Goal: Task Accomplishment & Management: Manage account settings

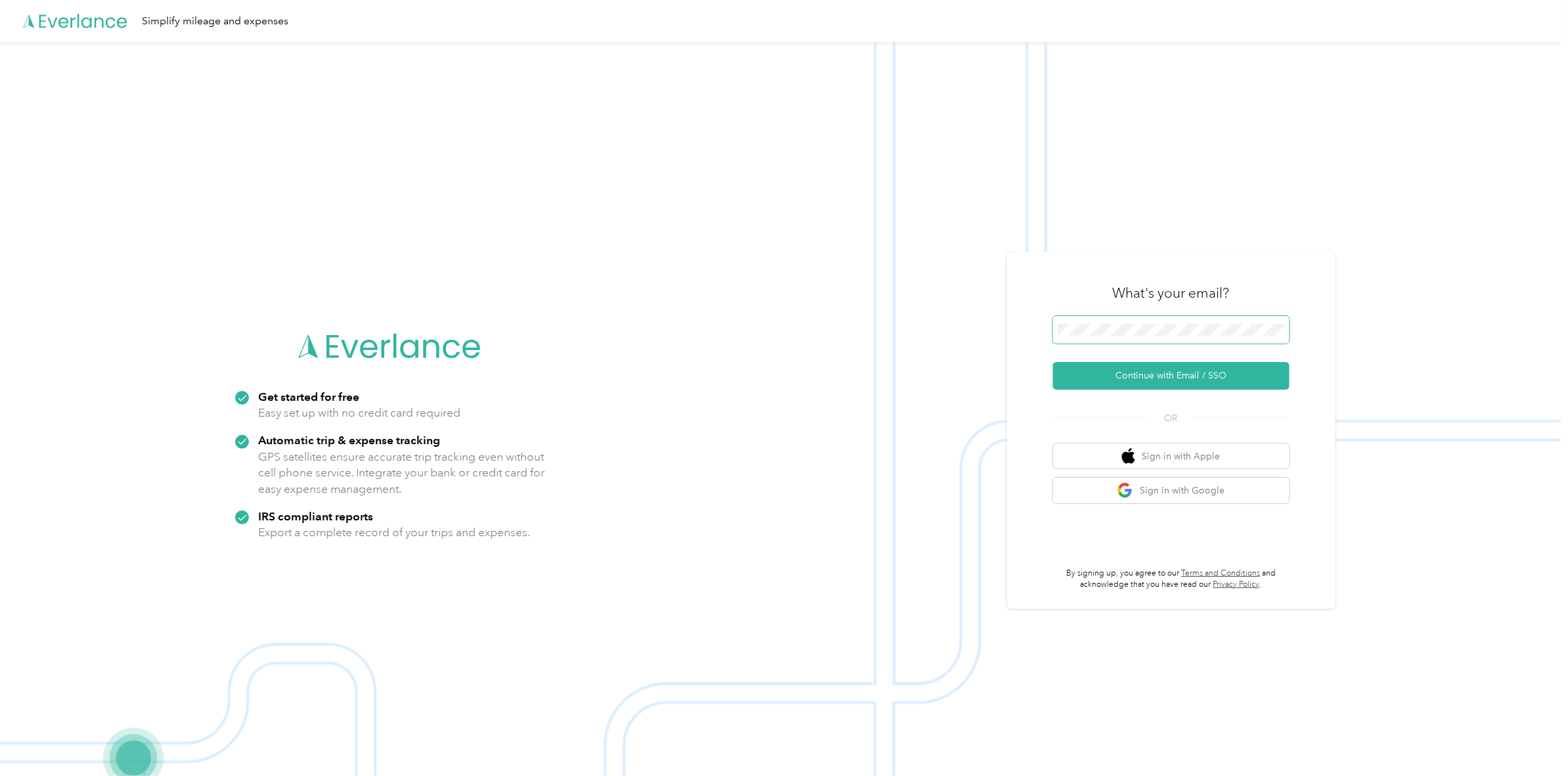
click at [1140, 322] on span at bounding box center [1171, 329] width 236 height 28
click at [1153, 369] on button "Continue with Email / SSO" at bounding box center [1171, 376] width 236 height 28
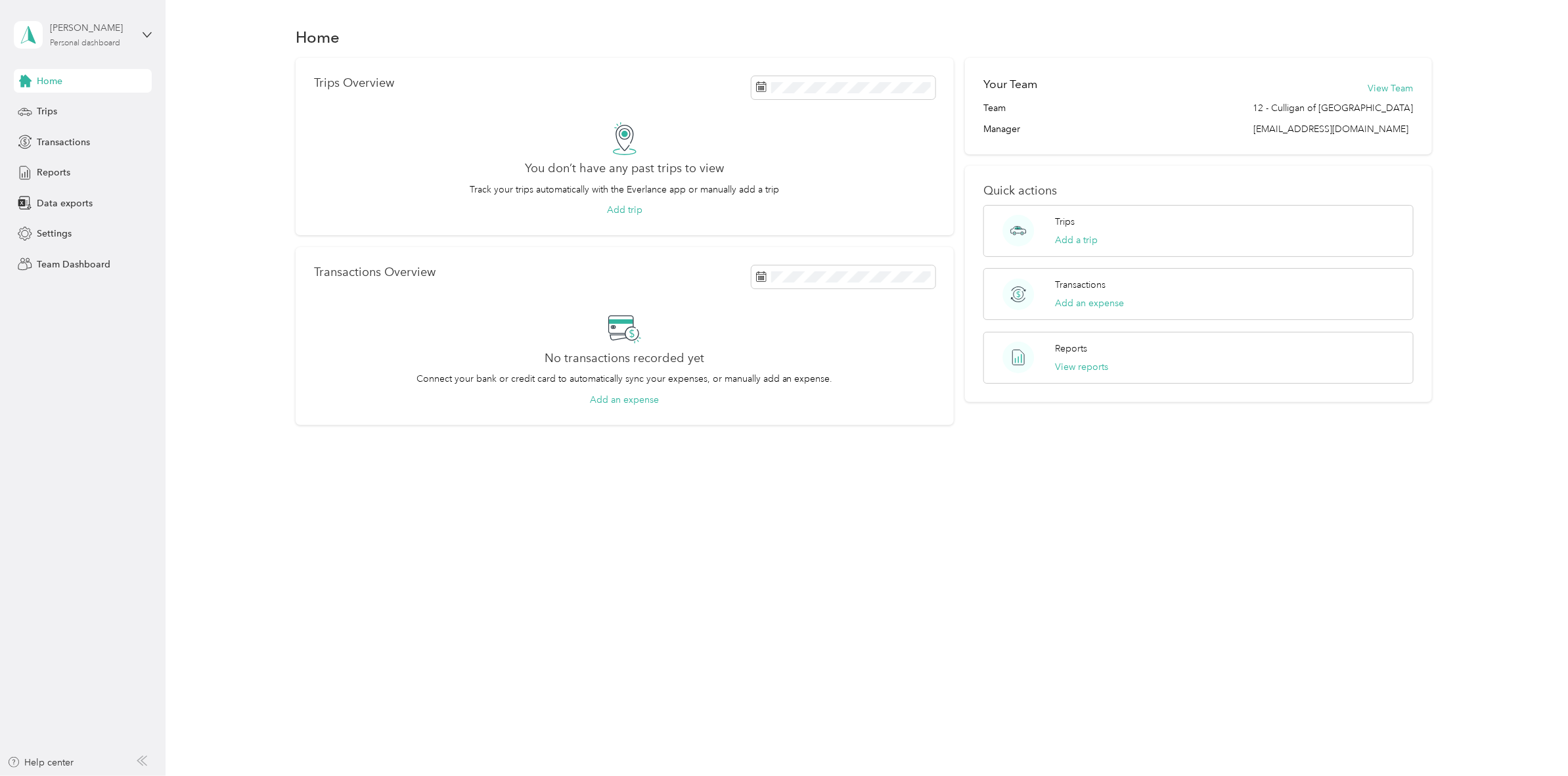
click at [112, 41] on div "Personal dashboard" at bounding box center [85, 43] width 70 height 8
click at [107, 103] on div "Team dashboard" at bounding box center [152, 100] width 258 height 23
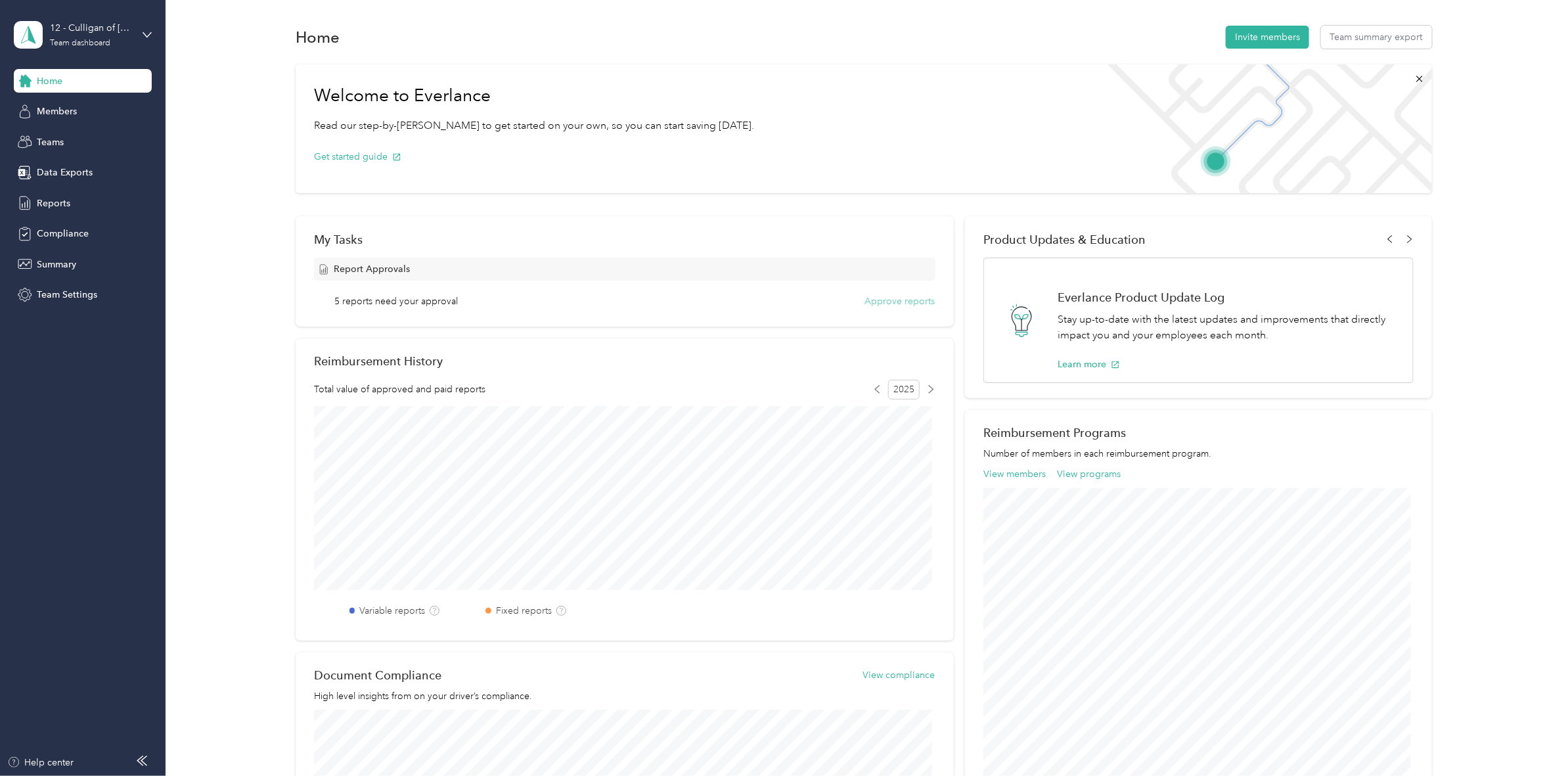
click at [871, 300] on button "Approve reports" at bounding box center [900, 301] width 70 height 14
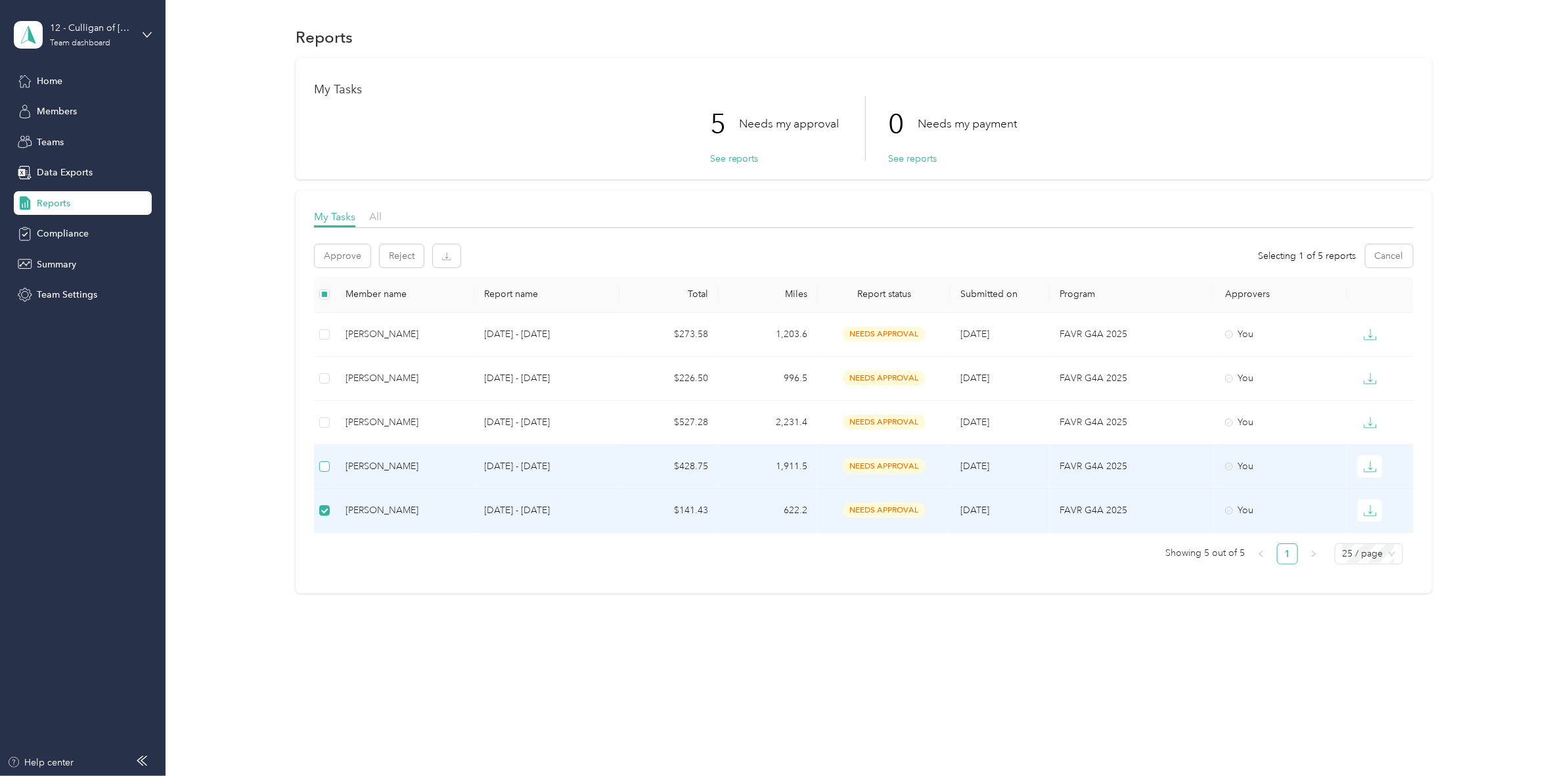
click at [327, 472] on label at bounding box center [324, 466] width 10 height 15
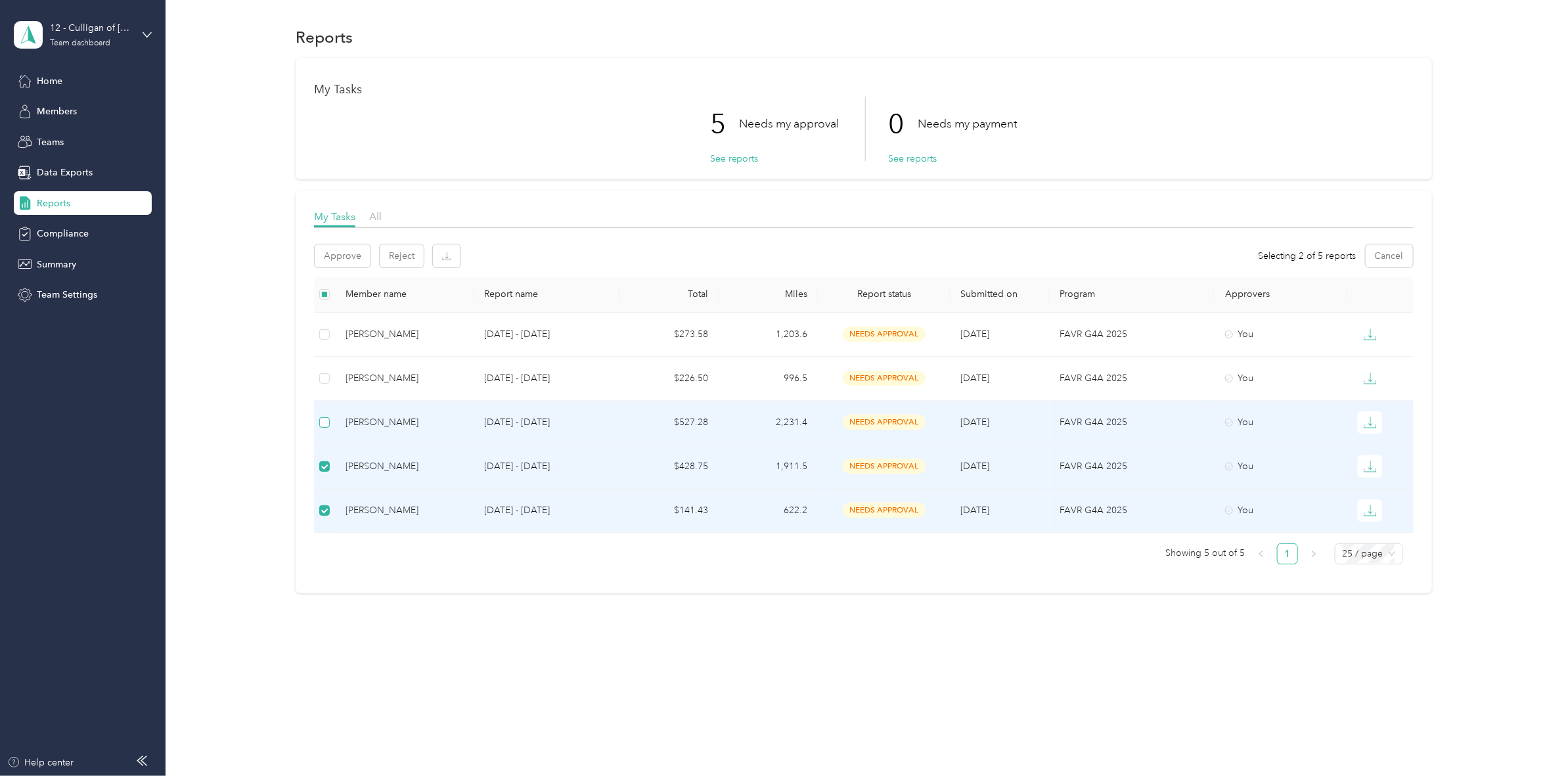
click at [323, 415] on label at bounding box center [324, 422] width 10 height 15
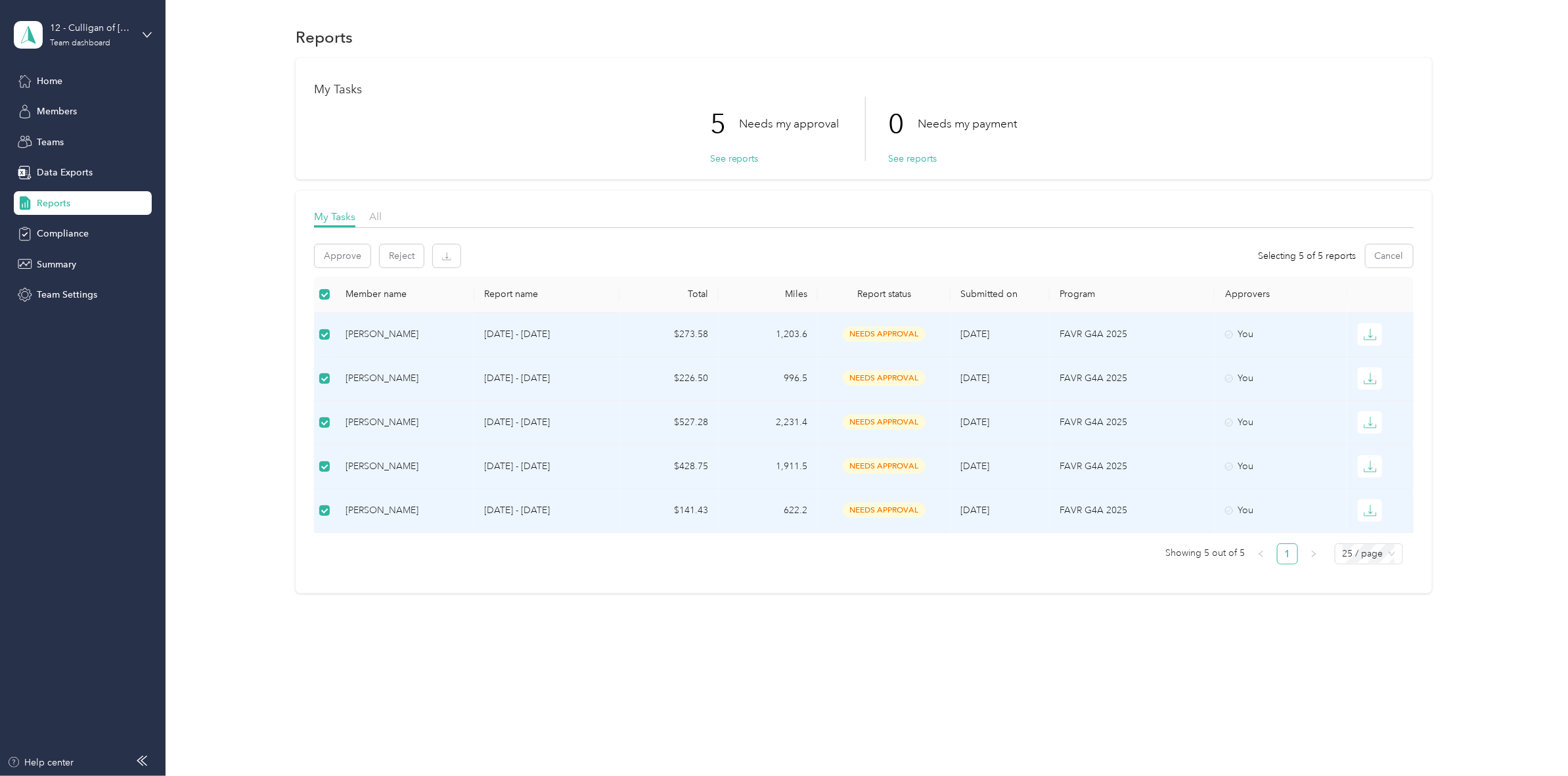
click at [386, 504] on div "[PERSON_NAME]" at bounding box center [405, 510] width 117 height 15
click at [385, 465] on div "[PERSON_NAME]" at bounding box center [405, 466] width 117 height 15
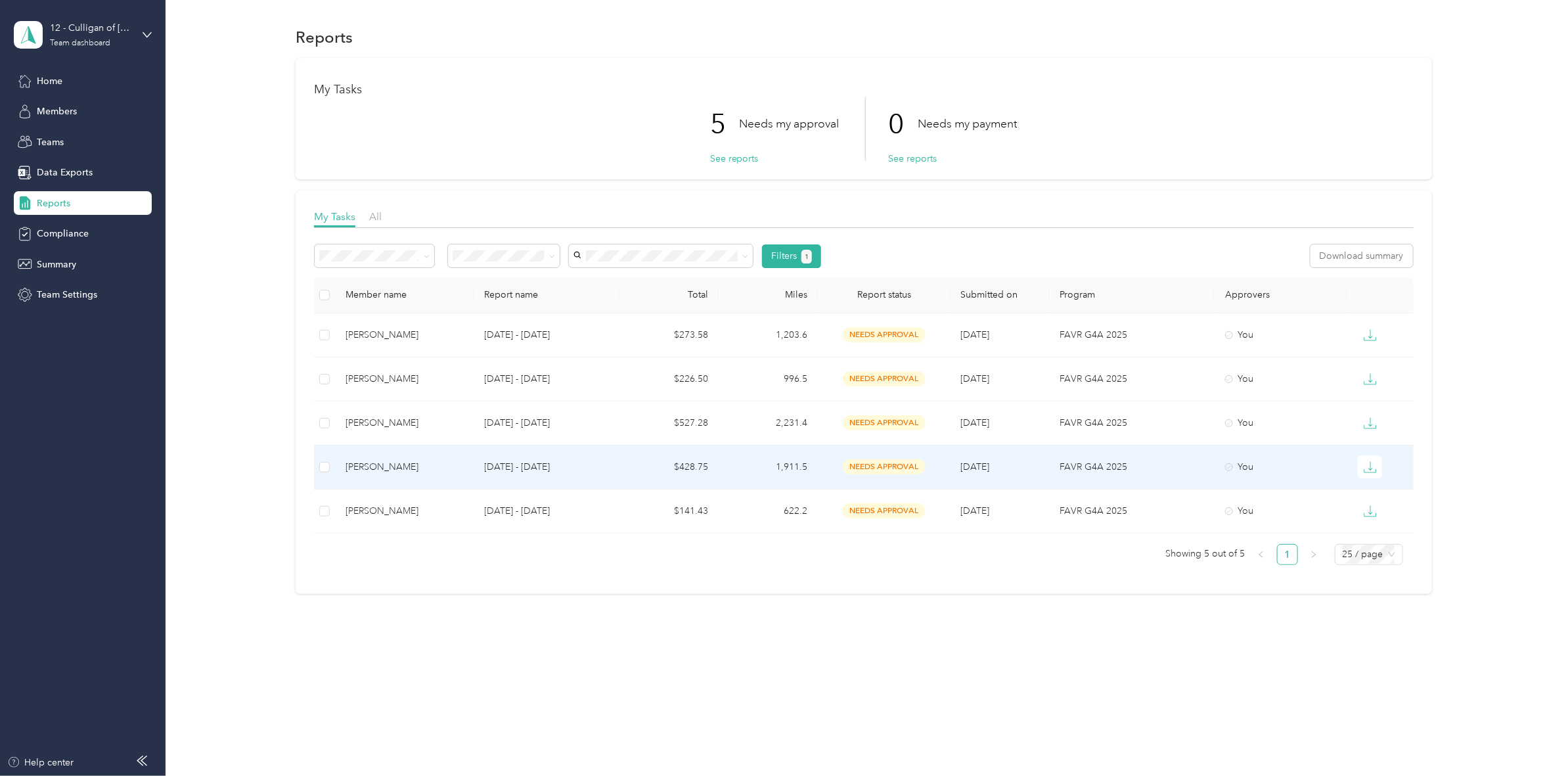
click at [399, 461] on div "[PERSON_NAME]" at bounding box center [405, 466] width 117 height 15
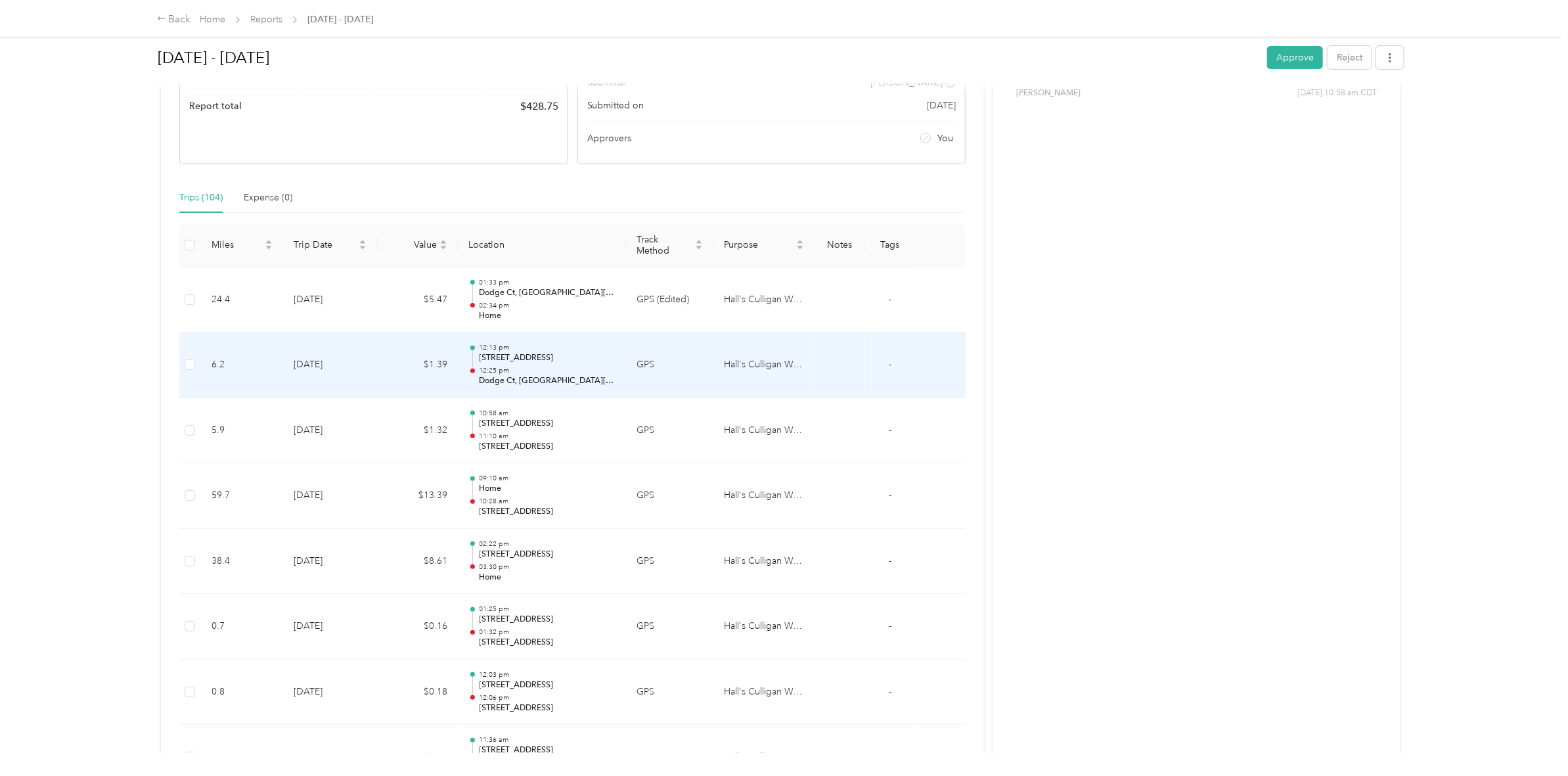
scroll to position [247, 0]
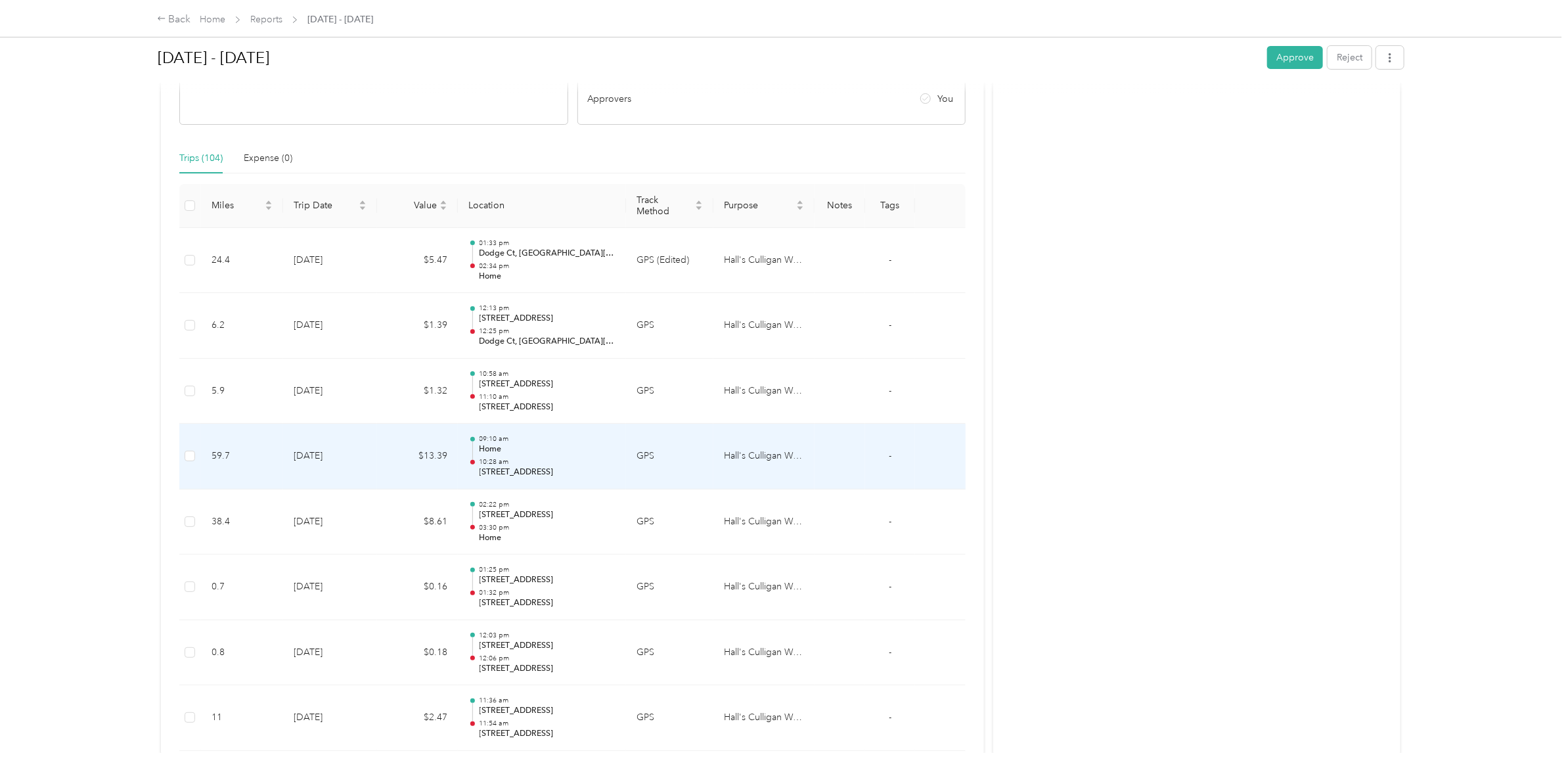
click at [649, 454] on td "GPS" at bounding box center [669, 456] width 87 height 66
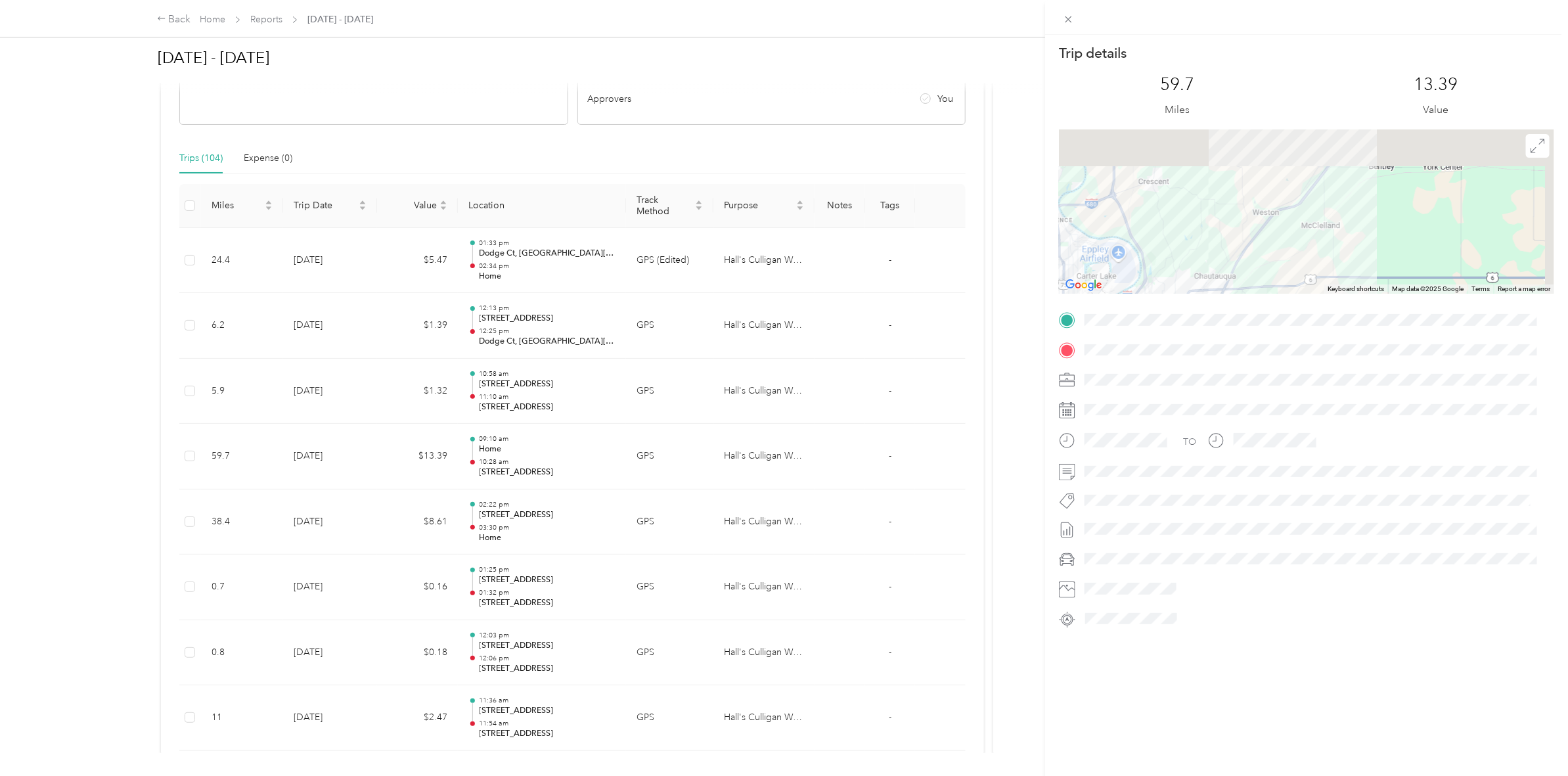
drag, startPoint x: 1357, startPoint y: 161, endPoint x: 1295, endPoint y: 260, distance: 116.8
click at [1295, 260] on div at bounding box center [1307, 211] width 495 height 164
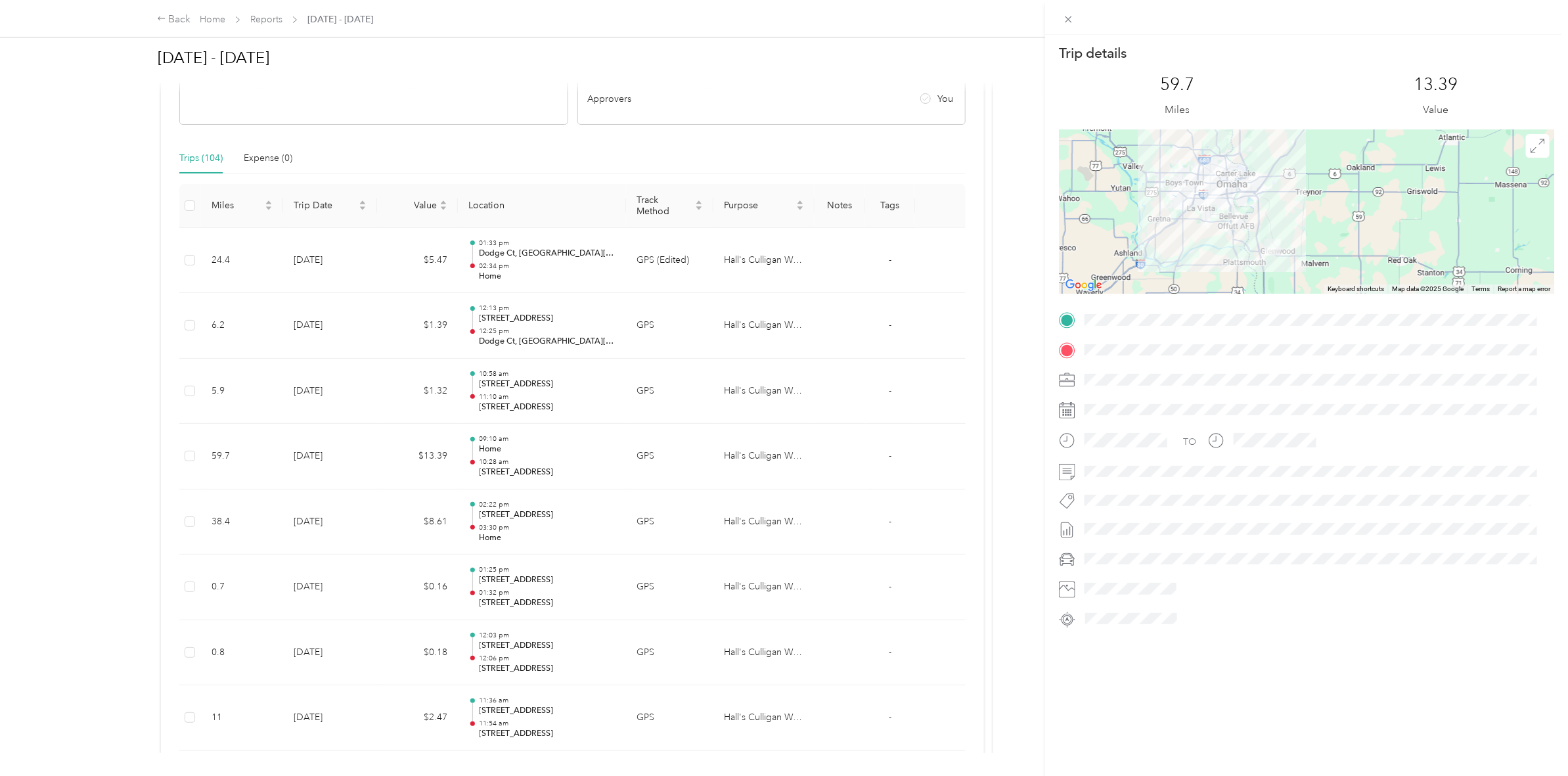
drag, startPoint x: 1282, startPoint y: 263, endPoint x: 1285, endPoint y: 182, distance: 81.1
click at [1285, 182] on div at bounding box center [1307, 211] width 495 height 164
click at [963, 521] on div "Trip details This trip cannot be edited because it is either under review, appr…" at bounding box center [784, 388] width 1568 height 776
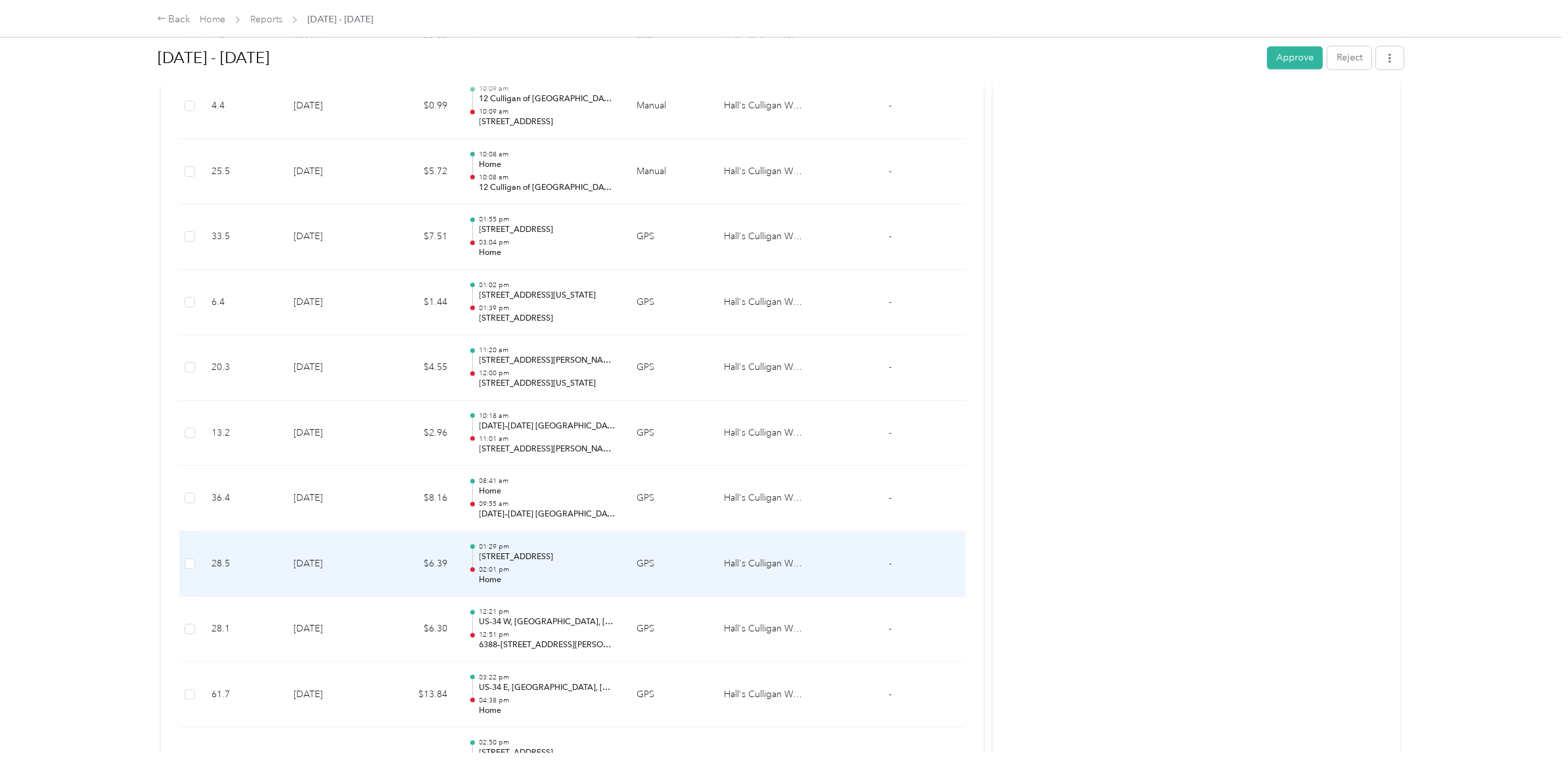
scroll to position [1724, 0]
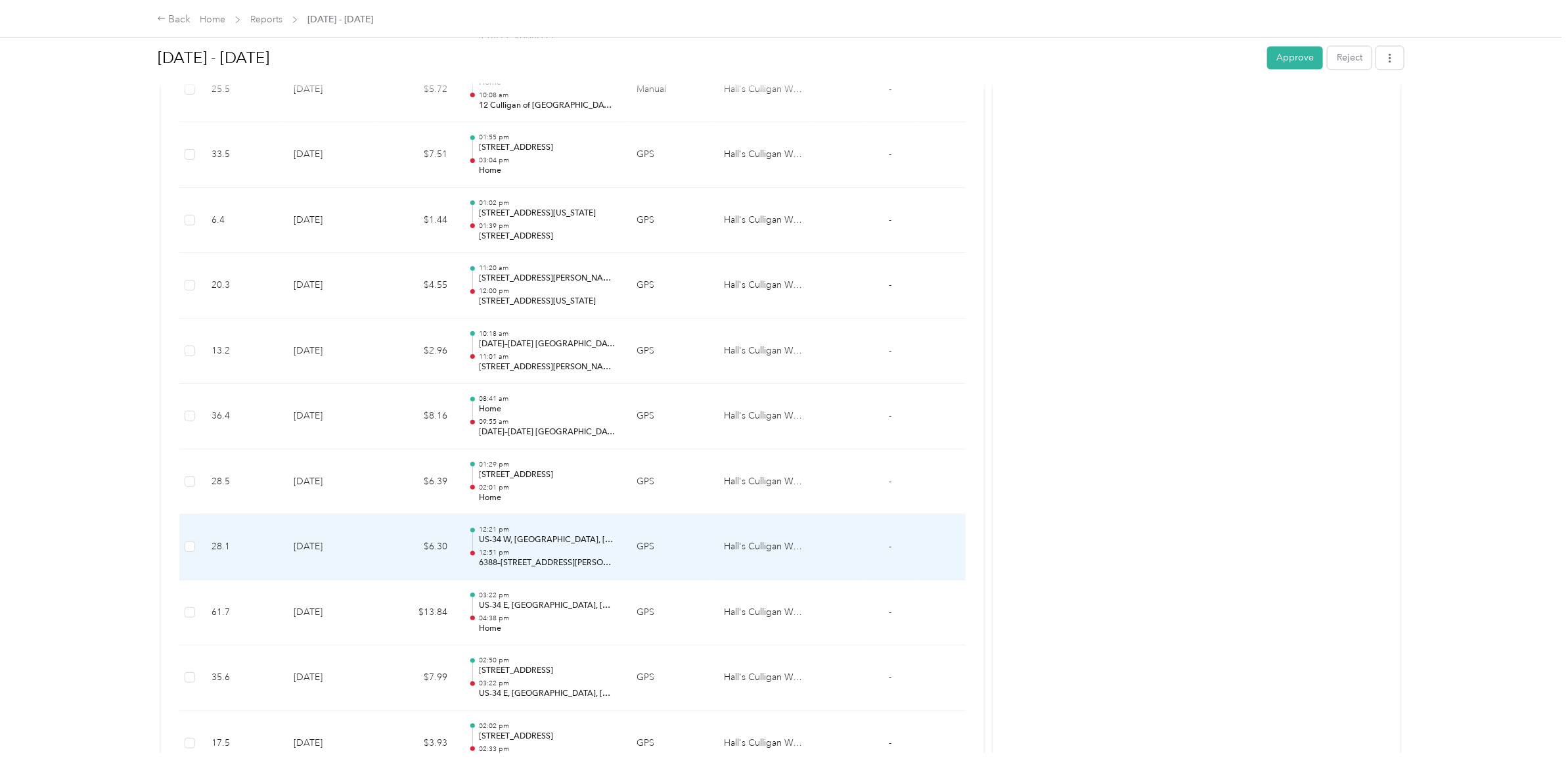
click at [547, 546] on p "US-34 W, [GEOGRAPHIC_DATA], [GEOGRAPHIC_DATA]" at bounding box center [548, 540] width 136 height 12
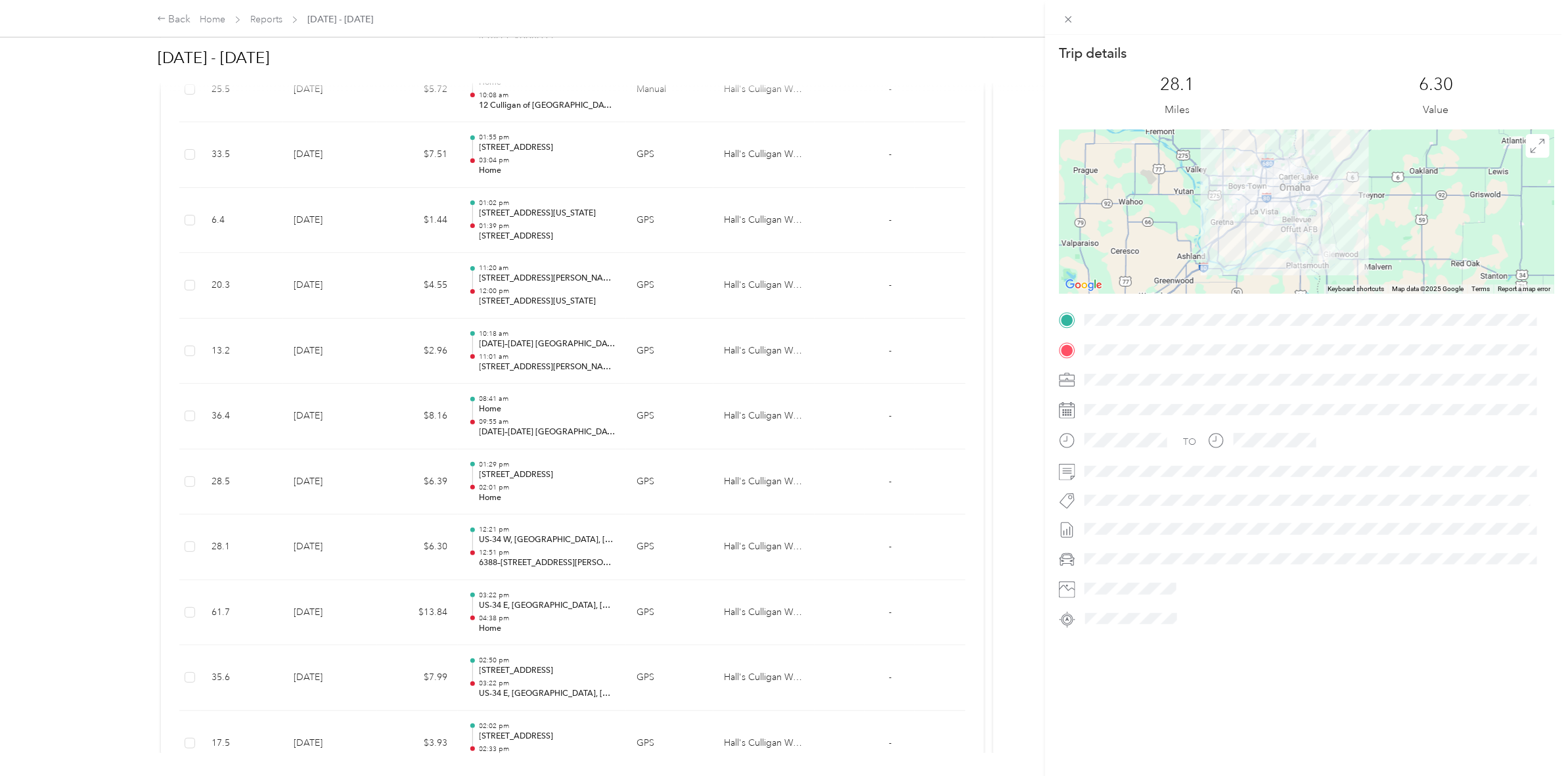
click at [525, 623] on div "Trip details This trip cannot be edited because it is either under review, appr…" at bounding box center [784, 388] width 1568 height 776
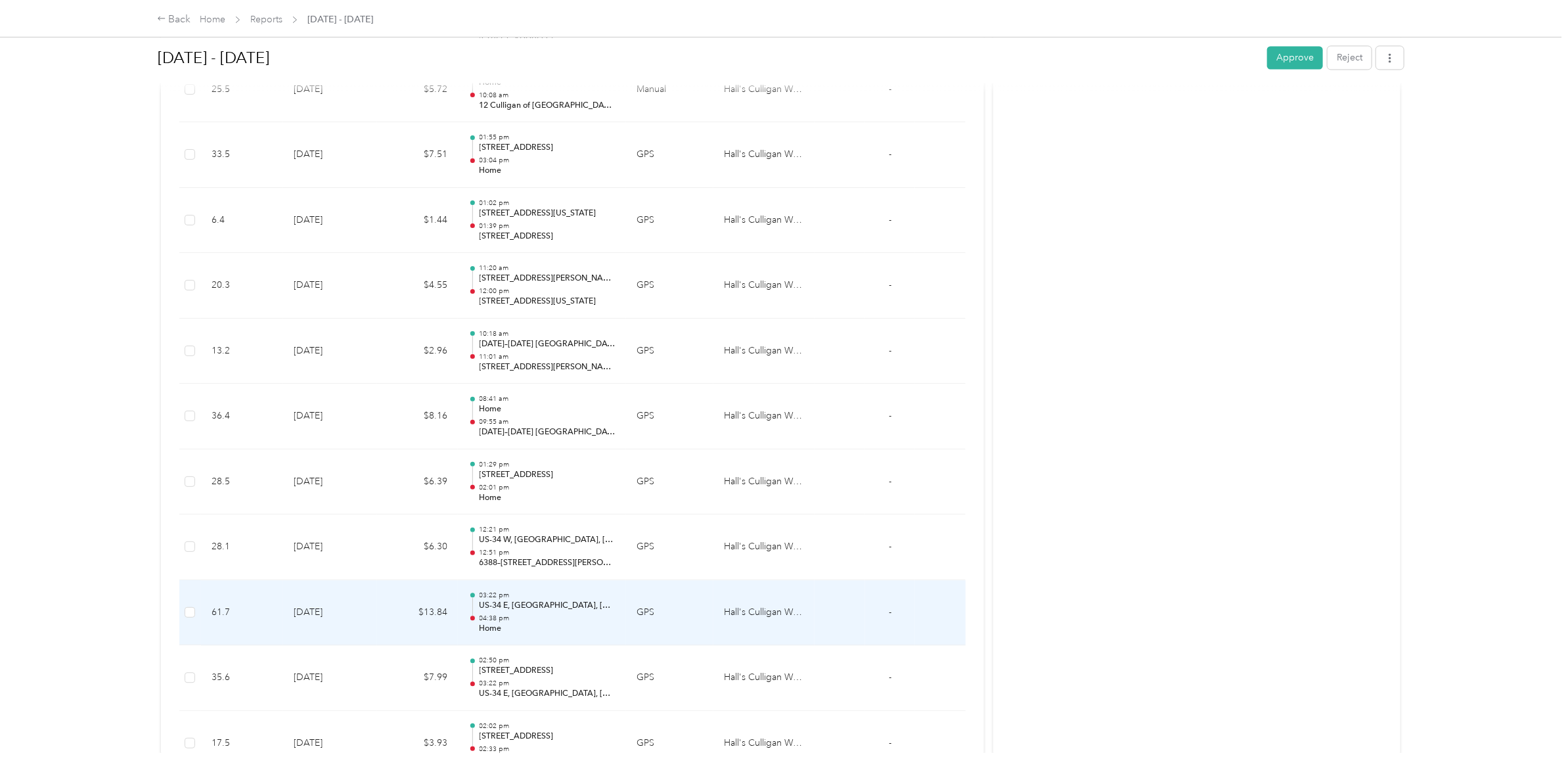
click at [487, 622] on p "04:38 pm" at bounding box center [548, 617] width 136 height 9
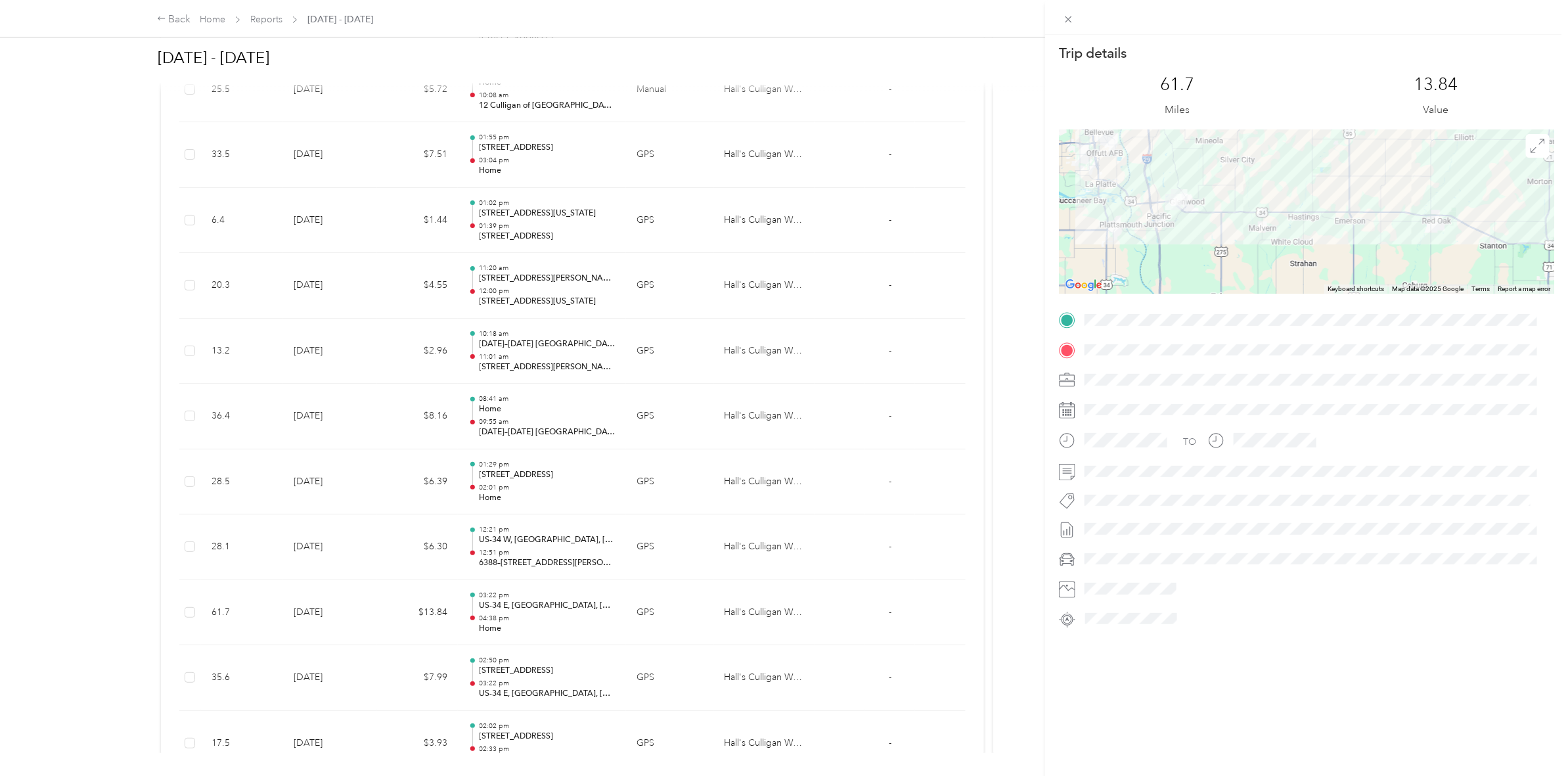
click at [944, 422] on div "Trip details This trip cannot be edited because it is either under review, appr…" at bounding box center [784, 388] width 1568 height 776
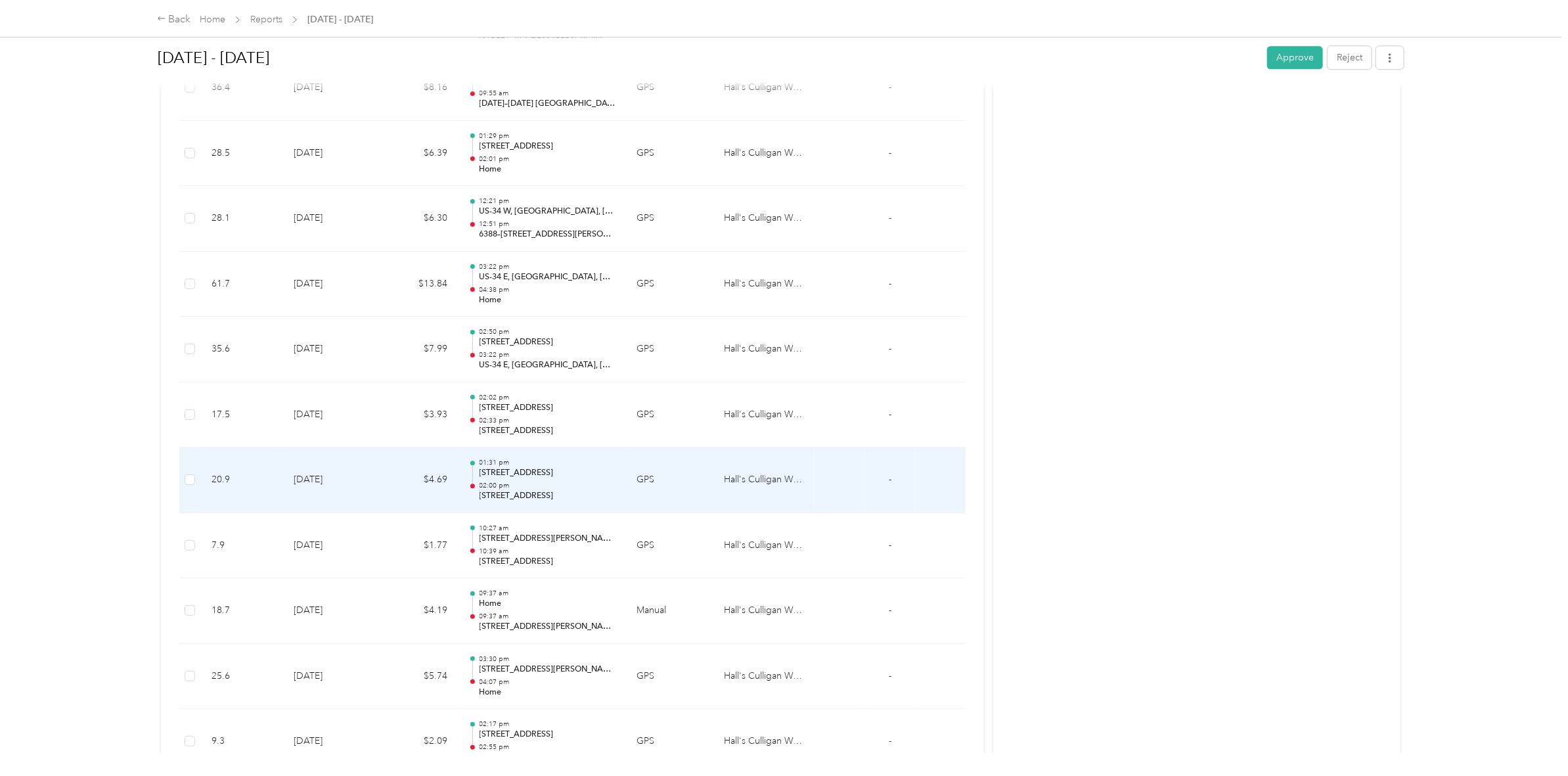
scroll to position [2134, 0]
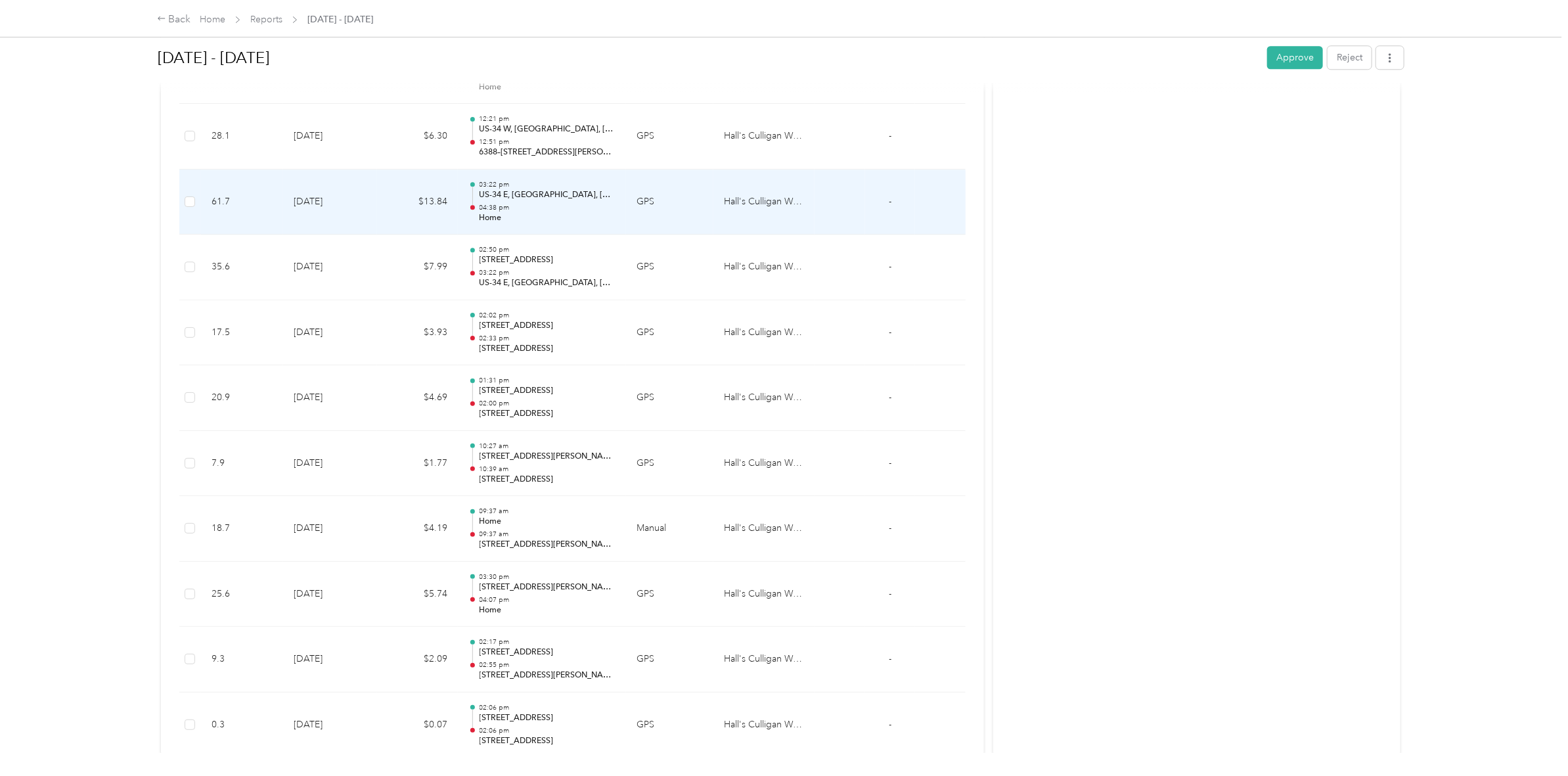
click at [414, 204] on td "$13.84" at bounding box center [417, 203] width 81 height 66
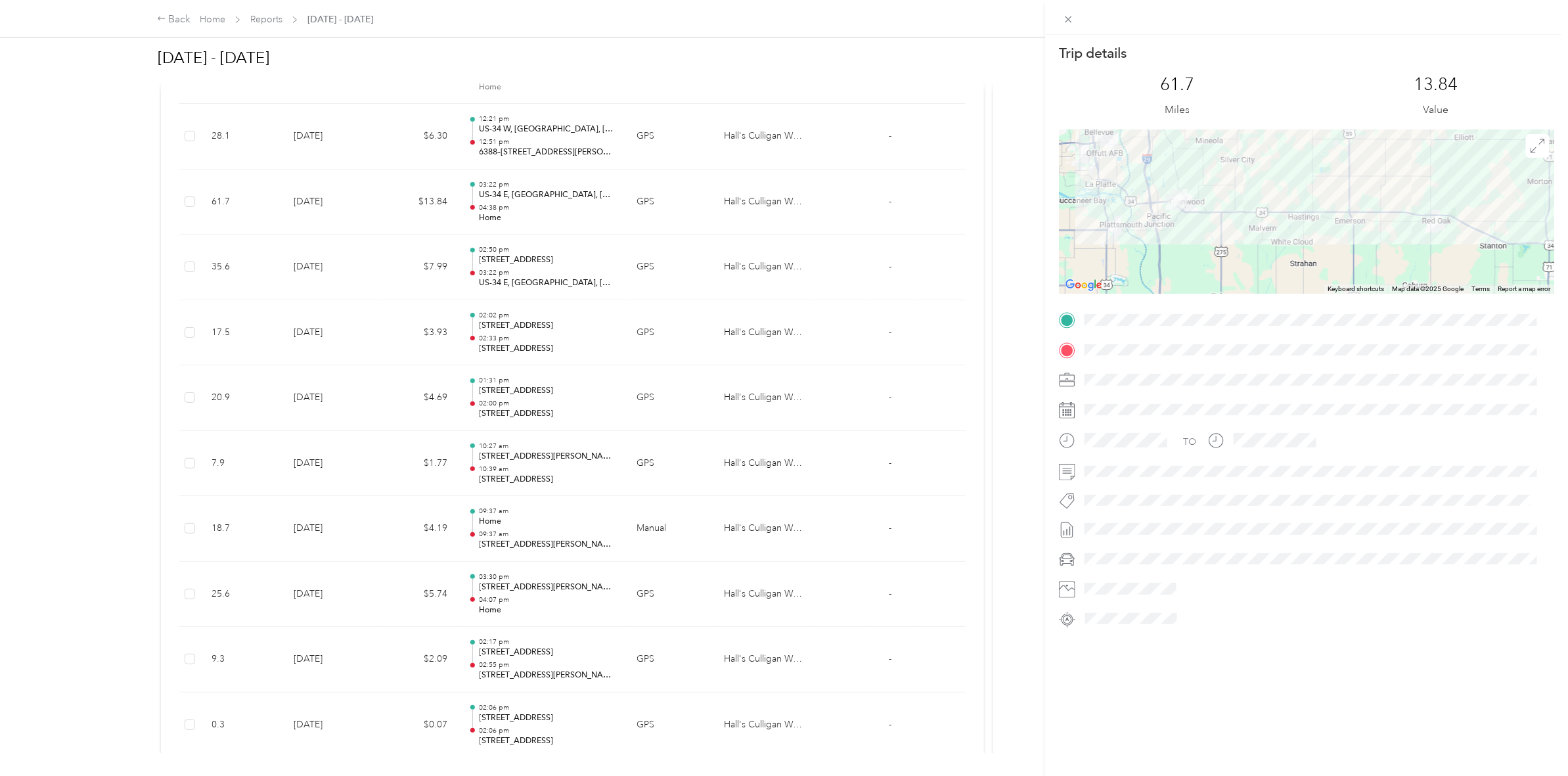
drag, startPoint x: 1314, startPoint y: 726, endPoint x: 1305, endPoint y: 723, distance: 9.5
click at [1311, 724] on div "Trip details This trip cannot be edited because it is either under review, appr…" at bounding box center [1307, 422] width 523 height 776
click at [425, 580] on div "Trip details This trip cannot be edited because it is either under review, appr…" at bounding box center [784, 388] width 1568 height 776
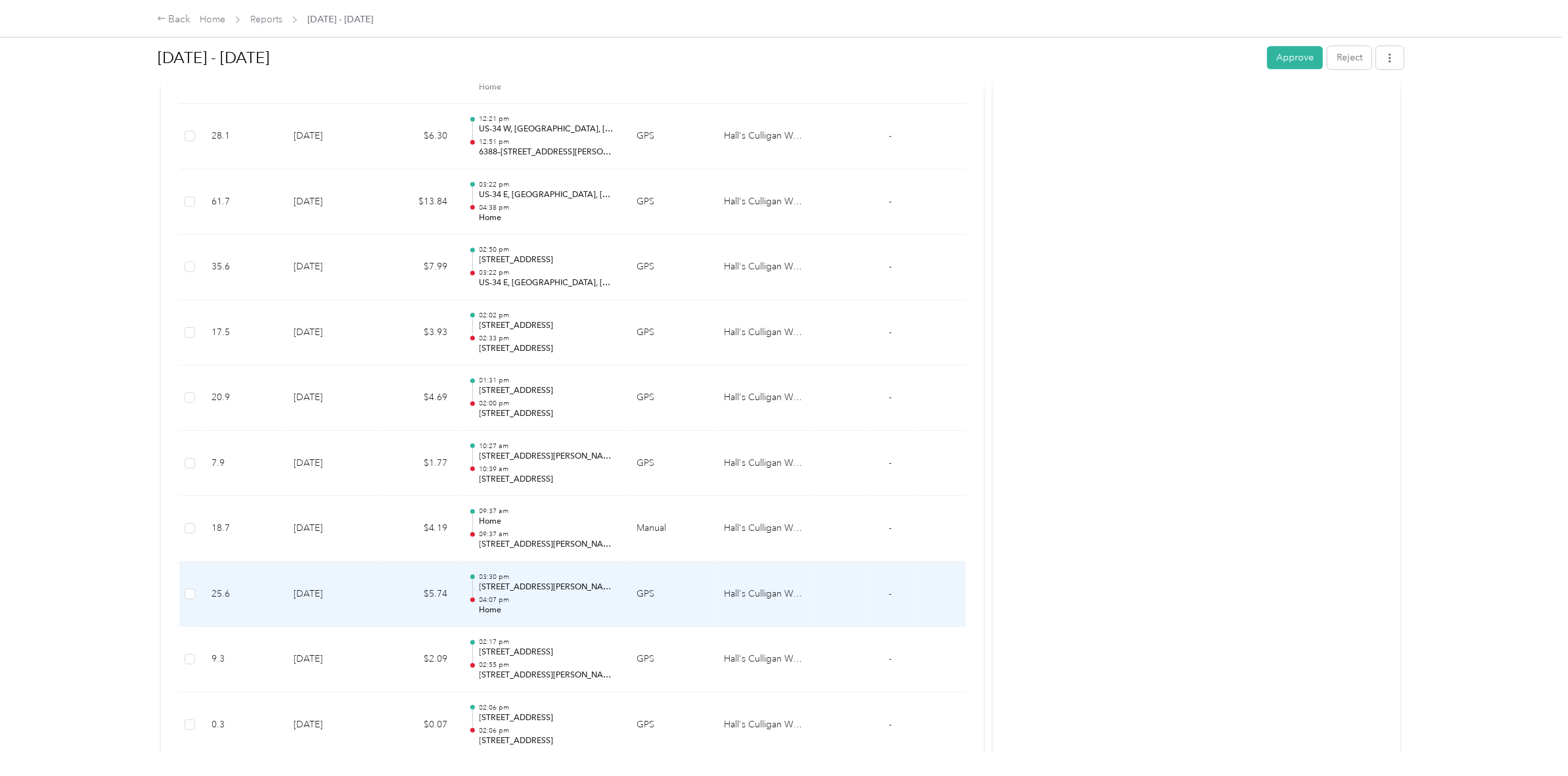
scroll to position [2217, 0]
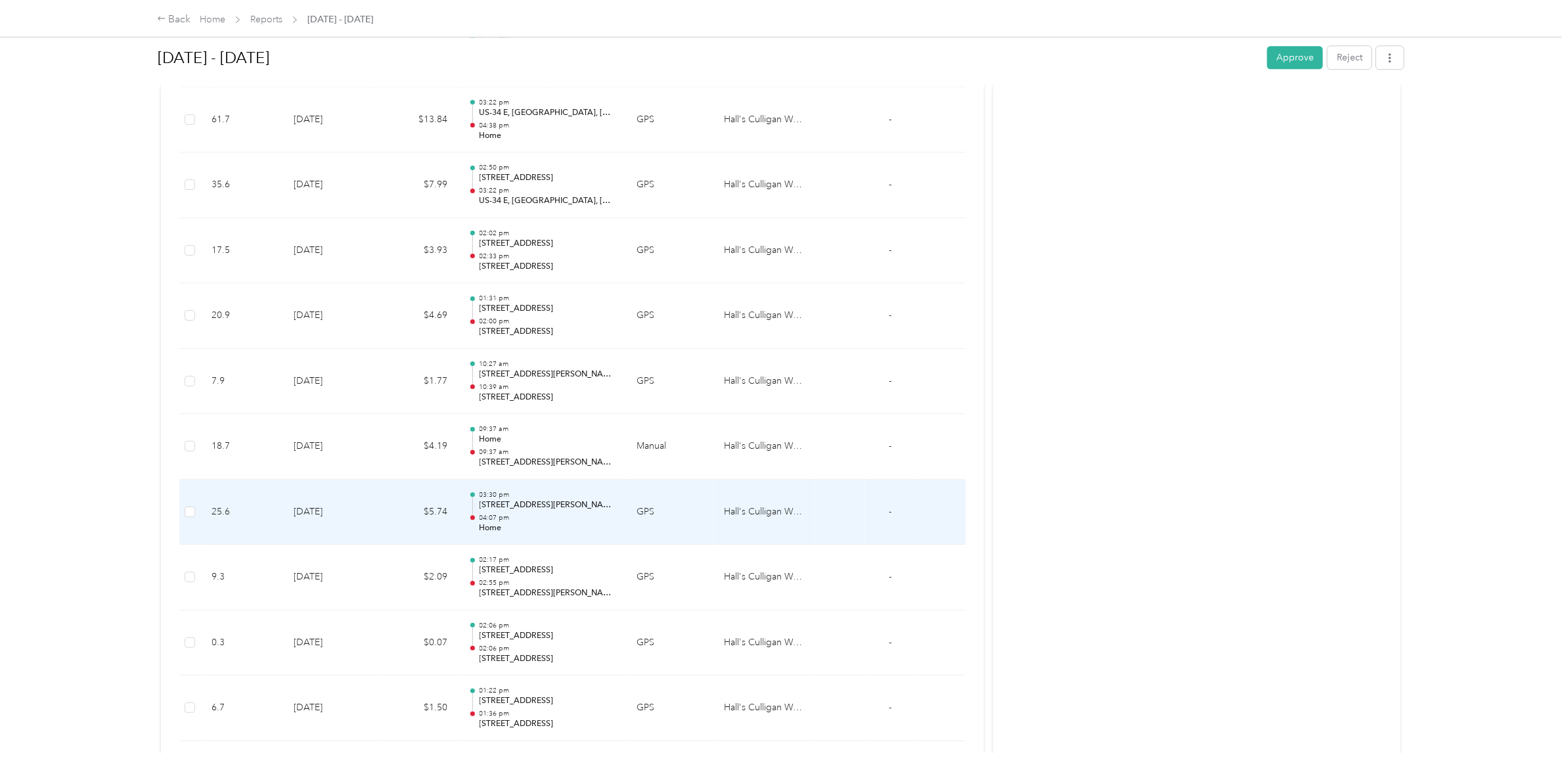
click at [411, 541] on td "$5.74" at bounding box center [417, 512] width 81 height 66
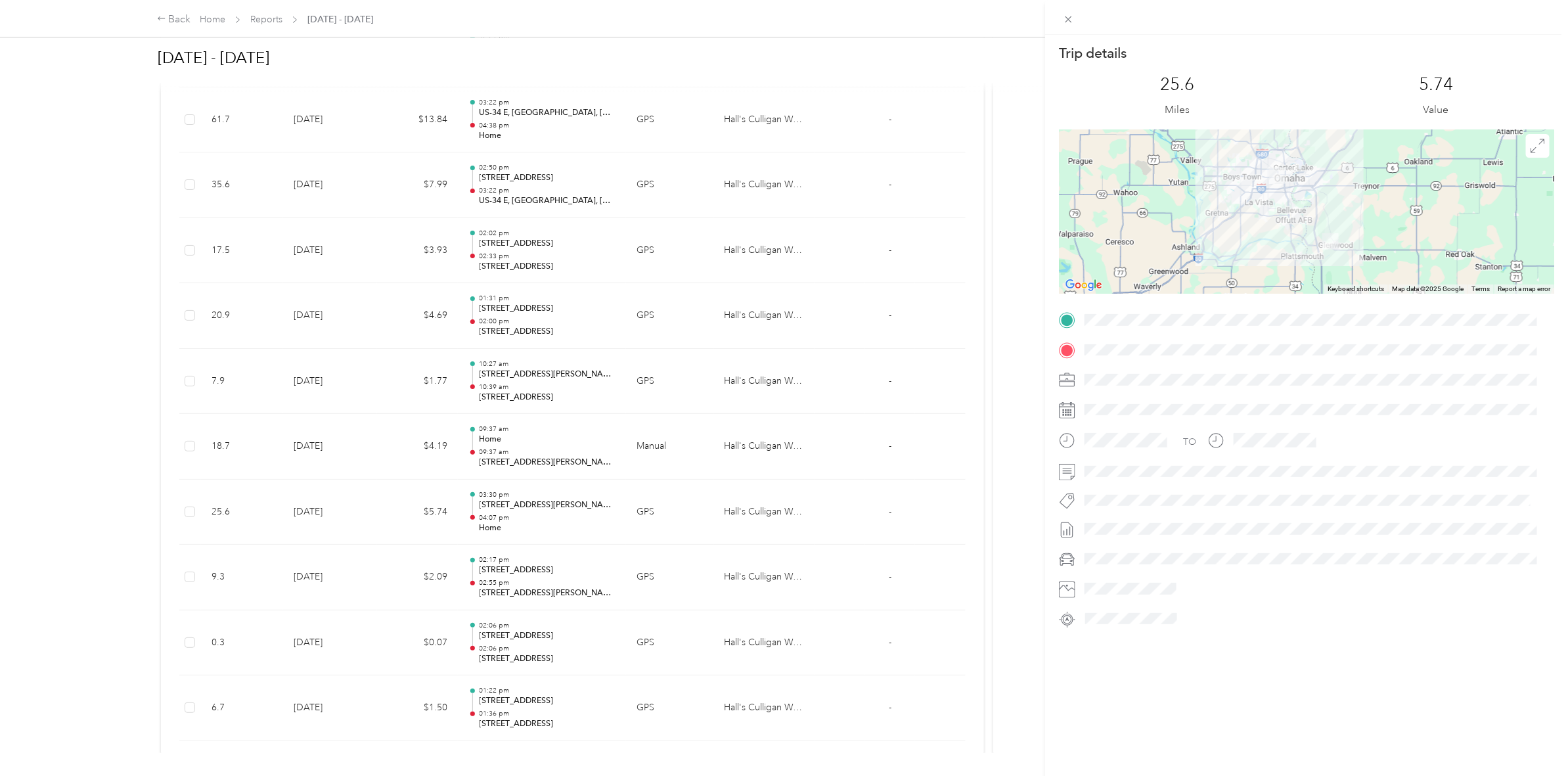
click at [160, 17] on div "Trip details This trip cannot be edited because it is either under review, appr…" at bounding box center [784, 388] width 1568 height 776
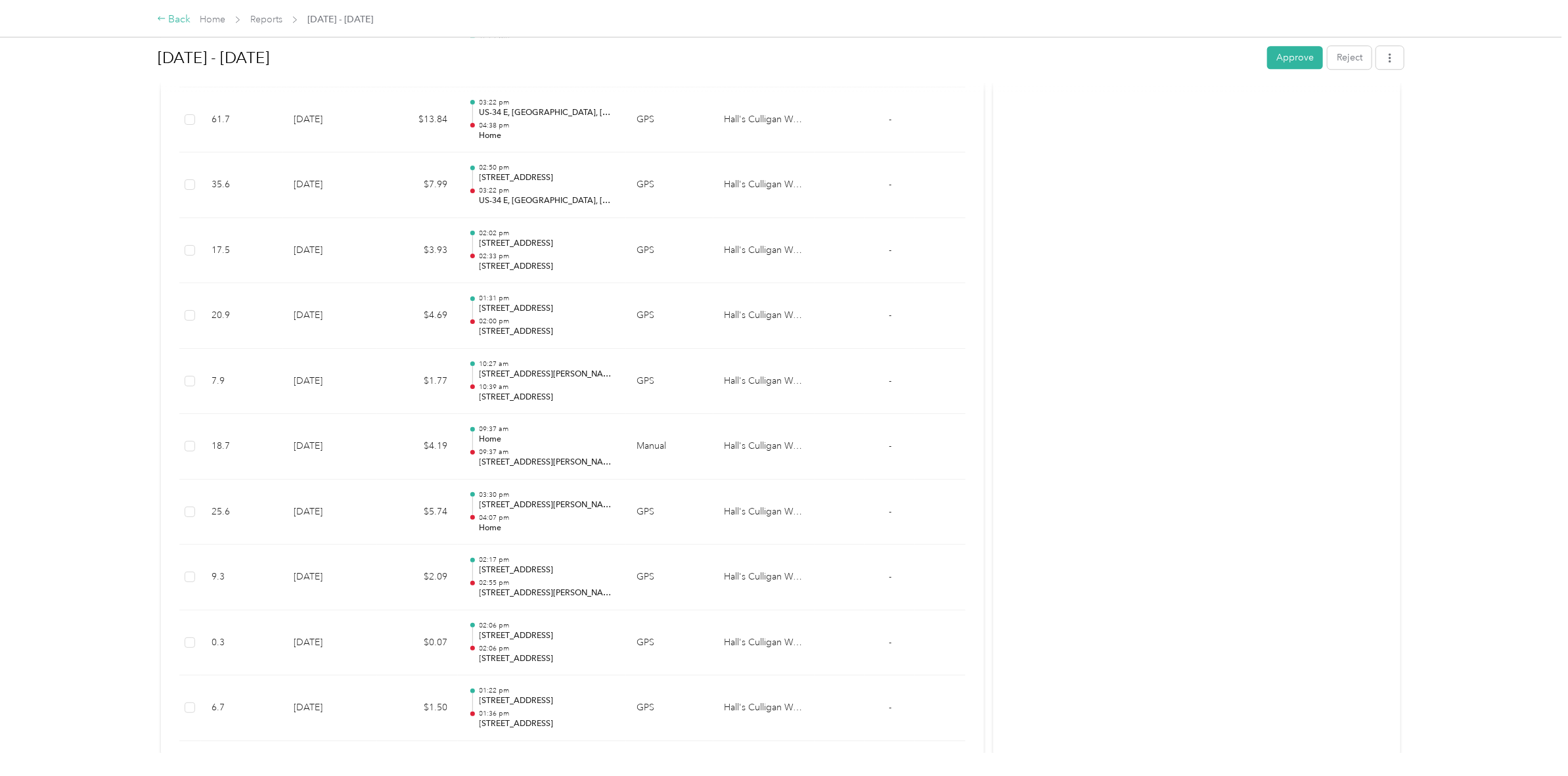
click at [175, 18] on div "Back" at bounding box center [174, 20] width 34 height 16
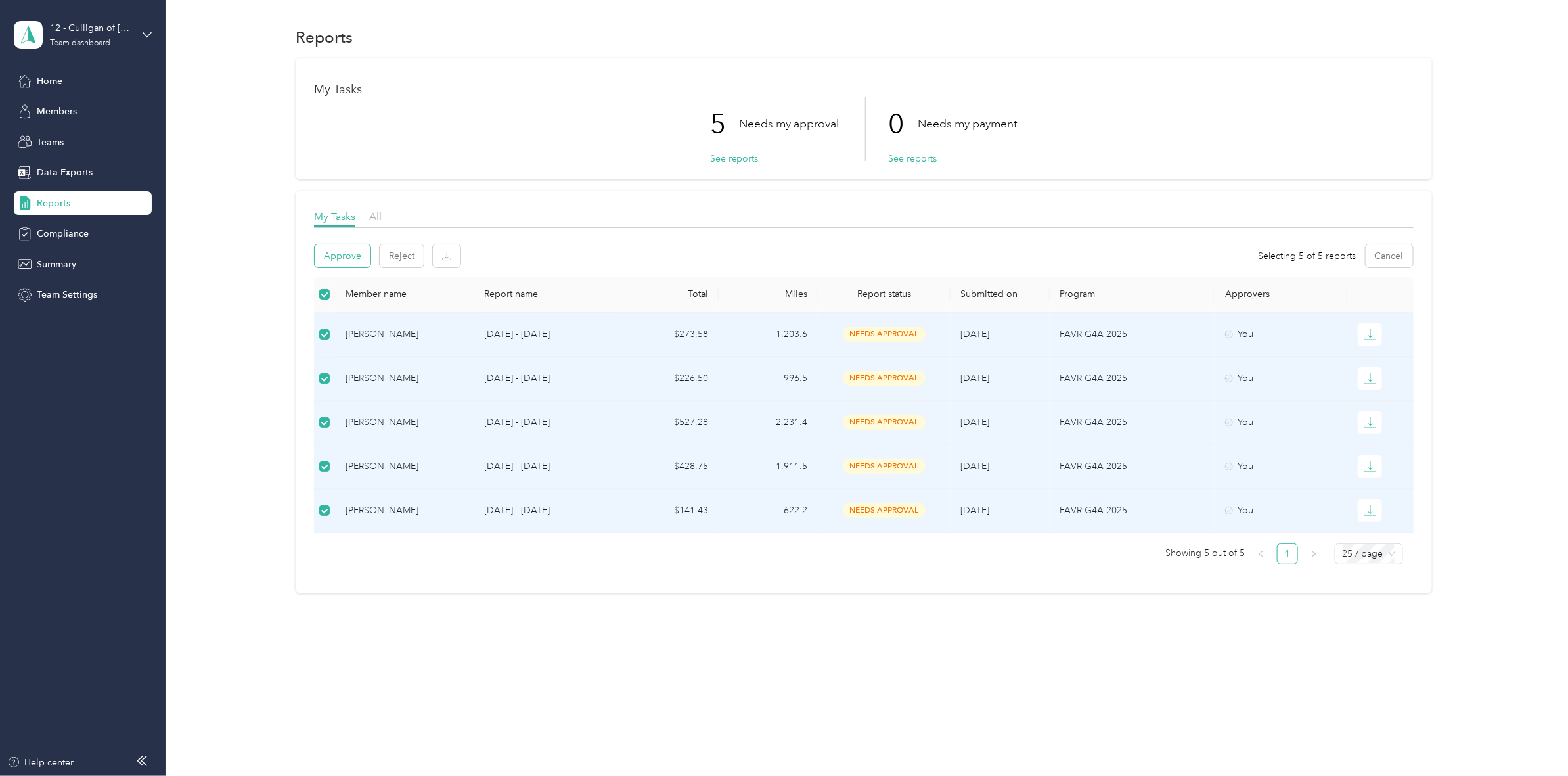
click at [345, 256] on button "Approve" at bounding box center [342, 255] width 56 height 23
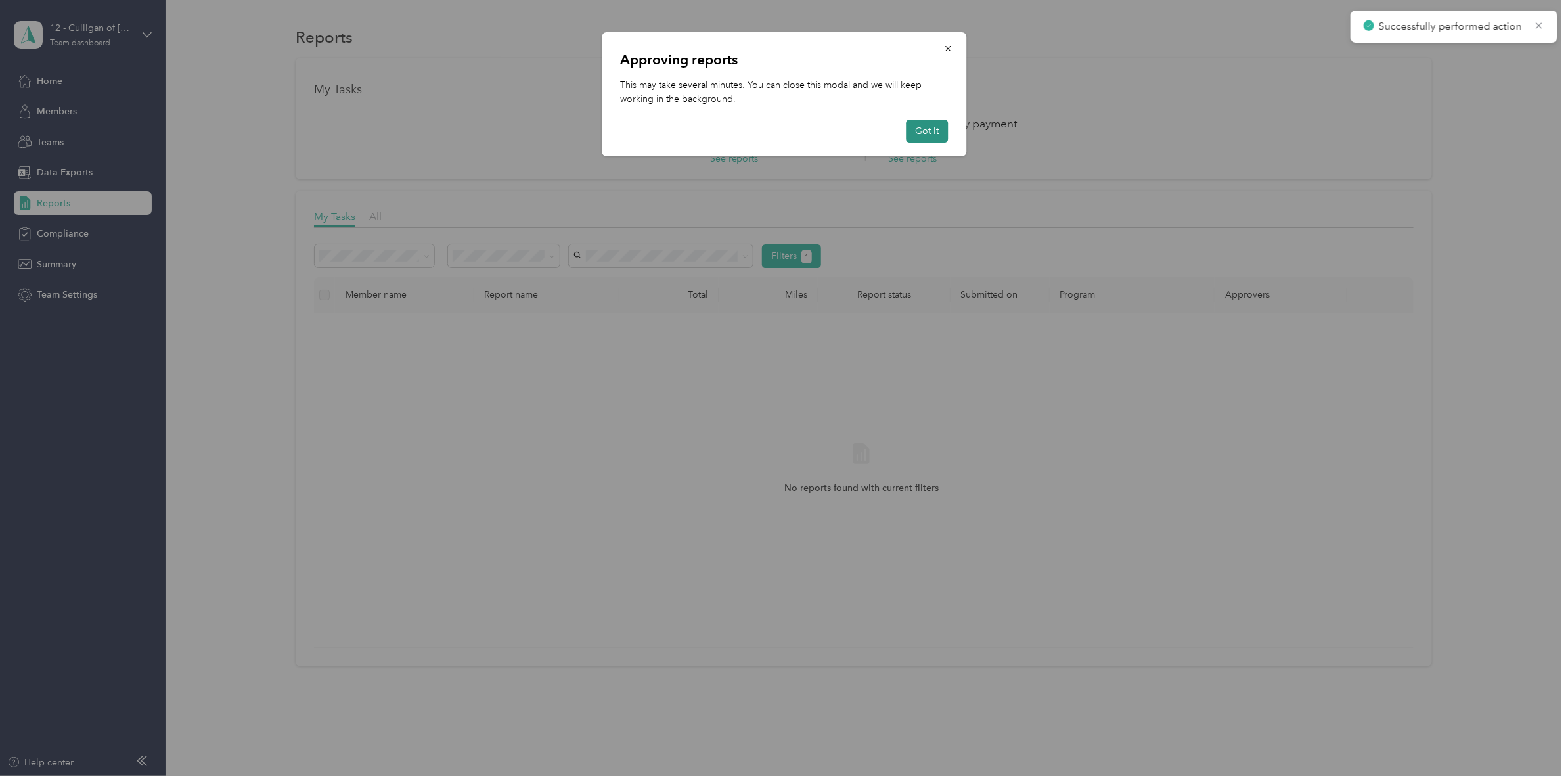
click at [923, 128] on button "Got it" at bounding box center [926, 131] width 42 height 23
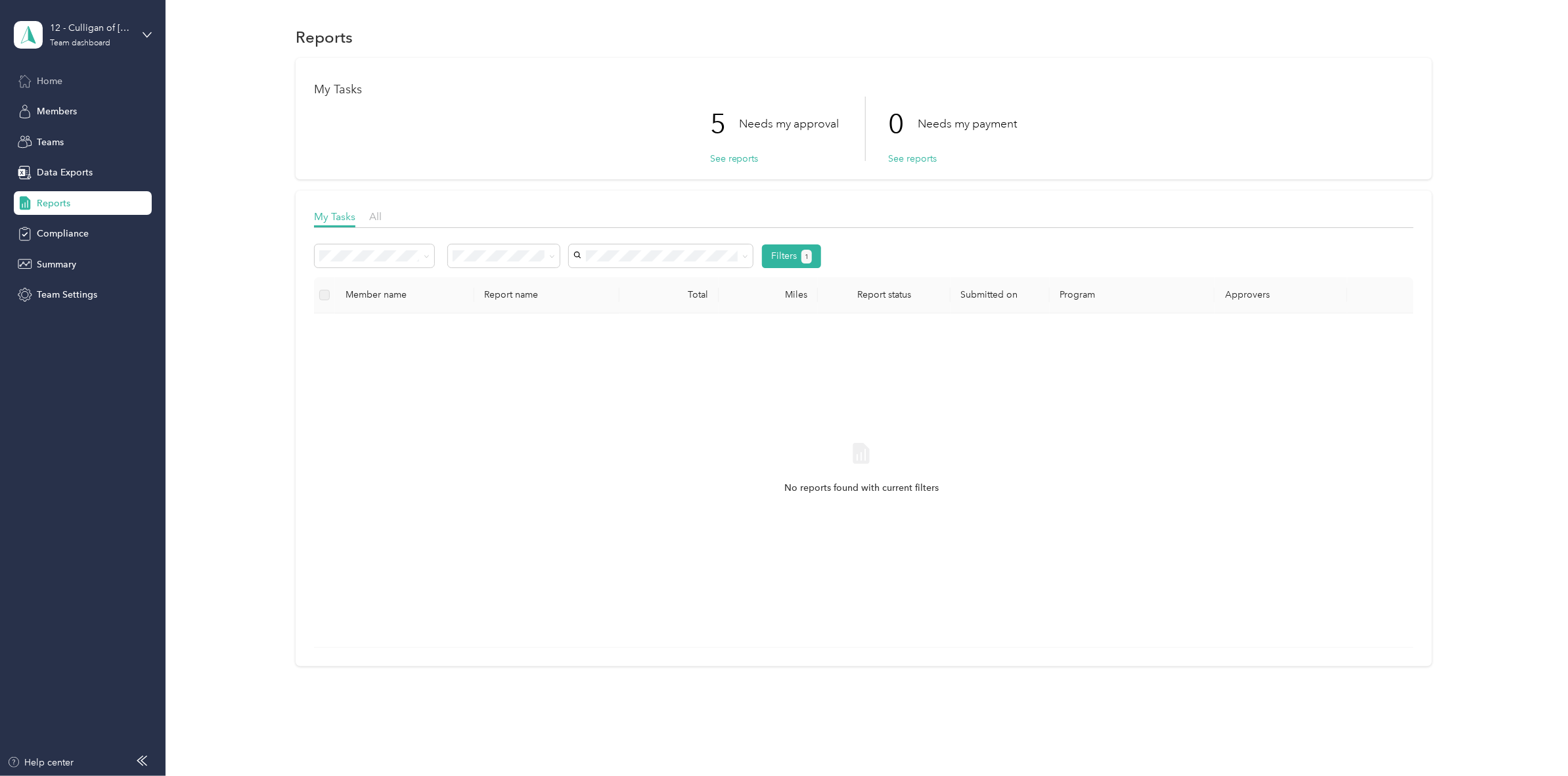
click at [56, 84] on span "Home" at bounding box center [50, 81] width 26 height 14
